Goal: Find specific page/section: Find specific page/section

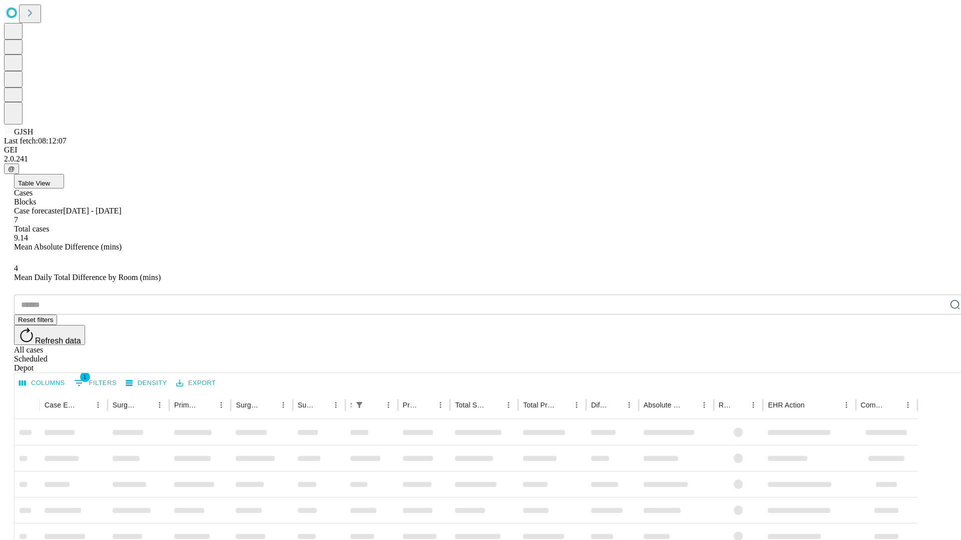
click at [935, 364] on div "Depot" at bounding box center [490, 368] width 953 height 9
